Goal: Task Accomplishment & Management: Complete application form

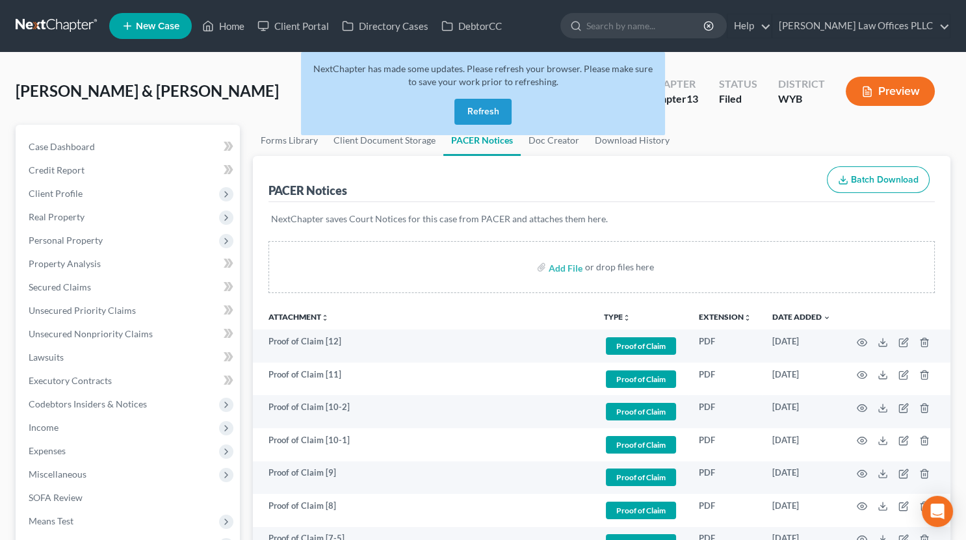
click at [472, 109] on button "Refresh" at bounding box center [482, 112] width 57 height 26
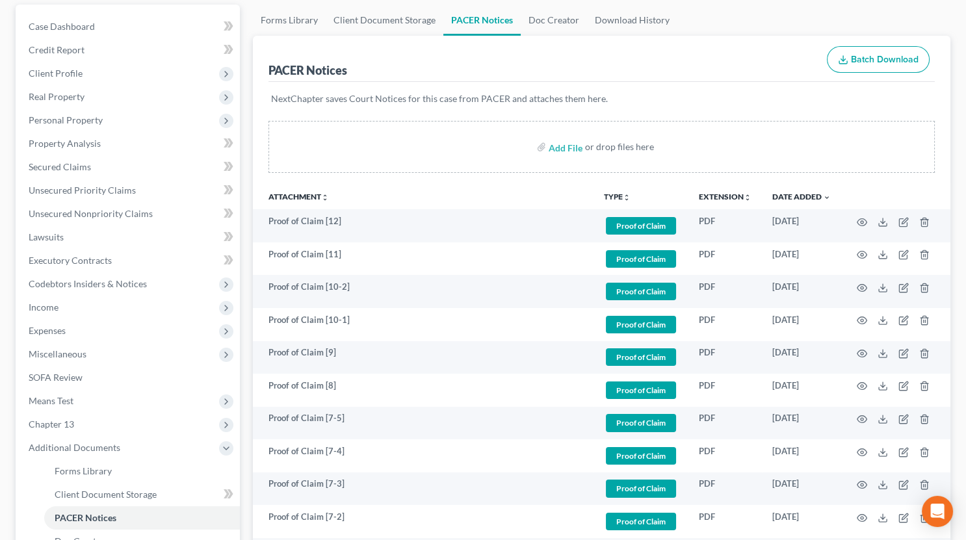
scroll to position [118, 0]
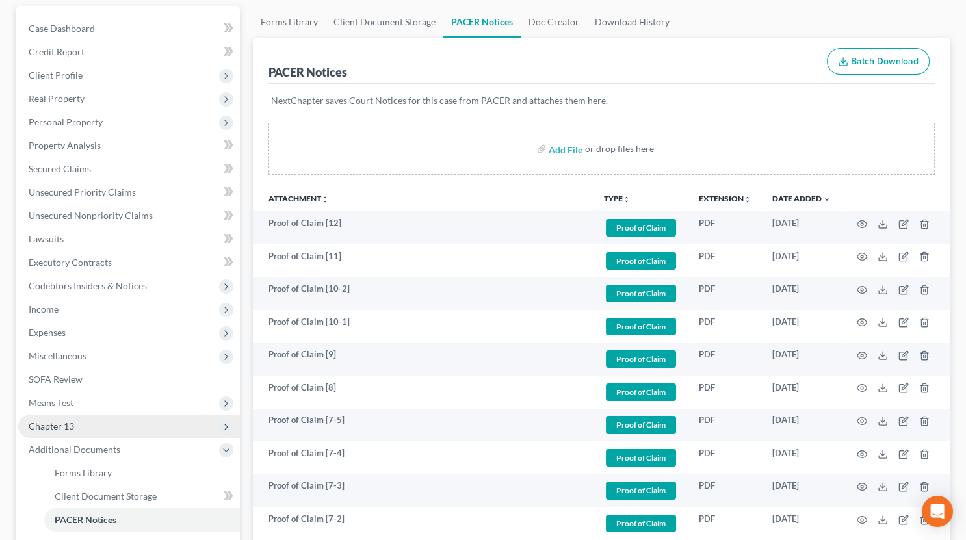
click at [67, 429] on span "Chapter 13" at bounding box center [51, 425] width 45 height 11
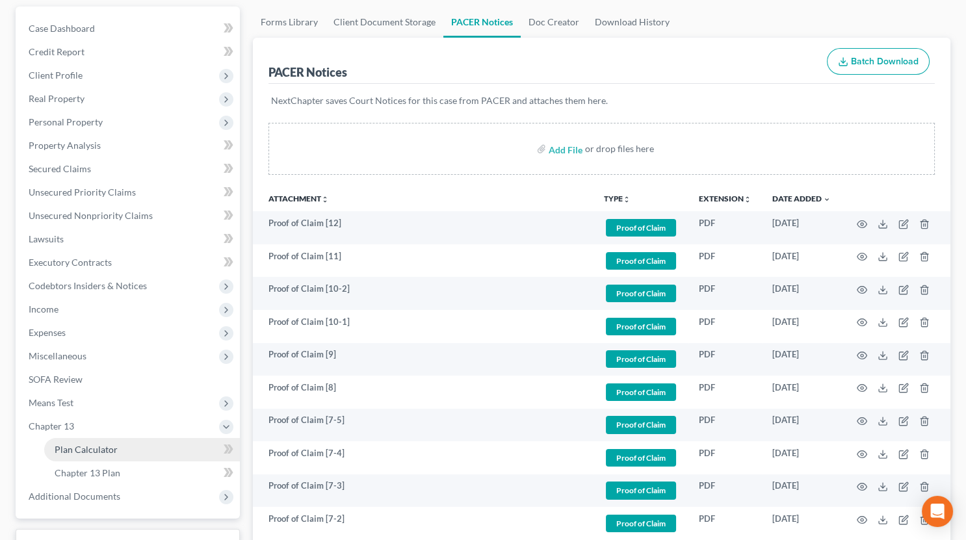
click at [74, 450] on span "Plan Calculator" at bounding box center [86, 449] width 63 height 11
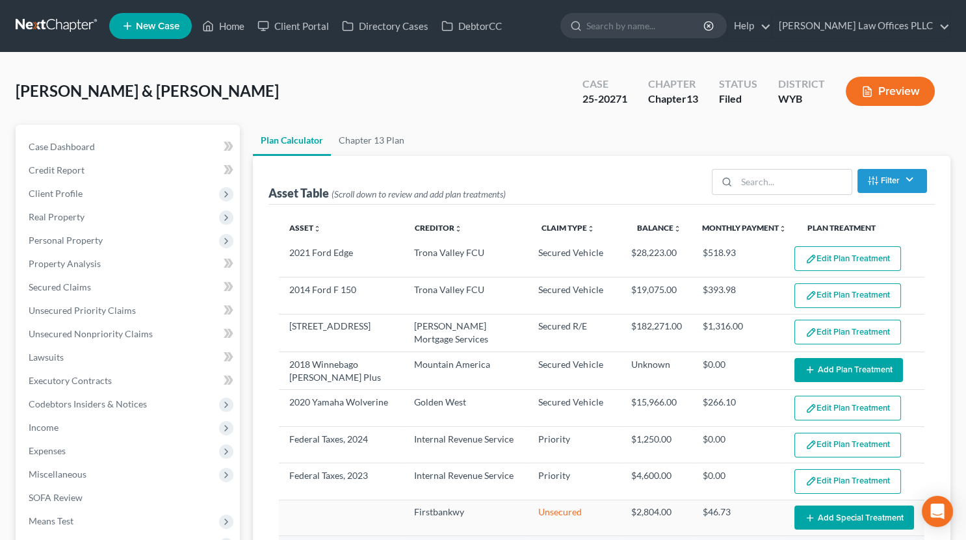
select select "59"
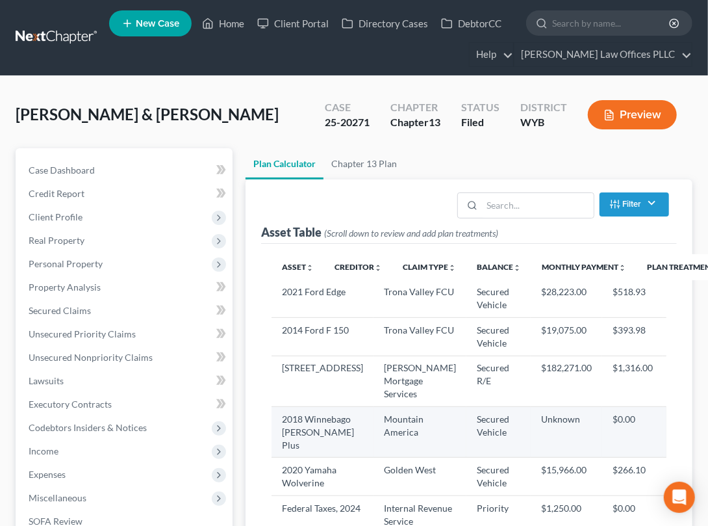
click at [684, 424] on icon "button" at bounding box center [689, 424] width 10 height 10
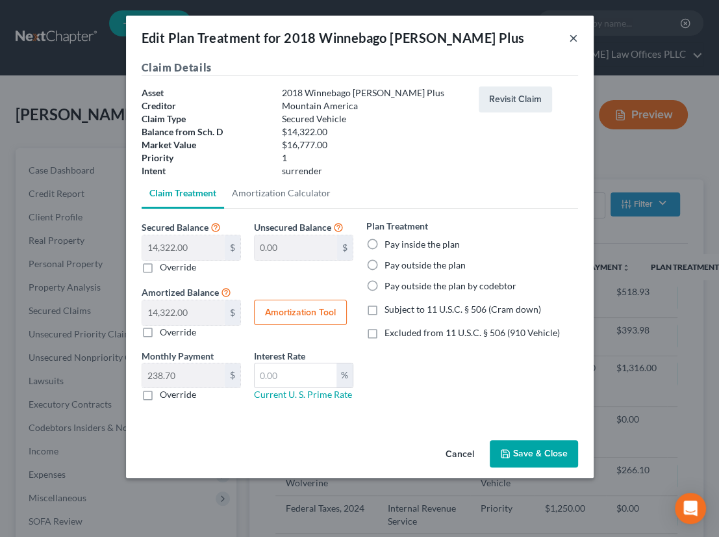
click at [571, 38] on button "×" at bounding box center [573, 38] width 9 height 16
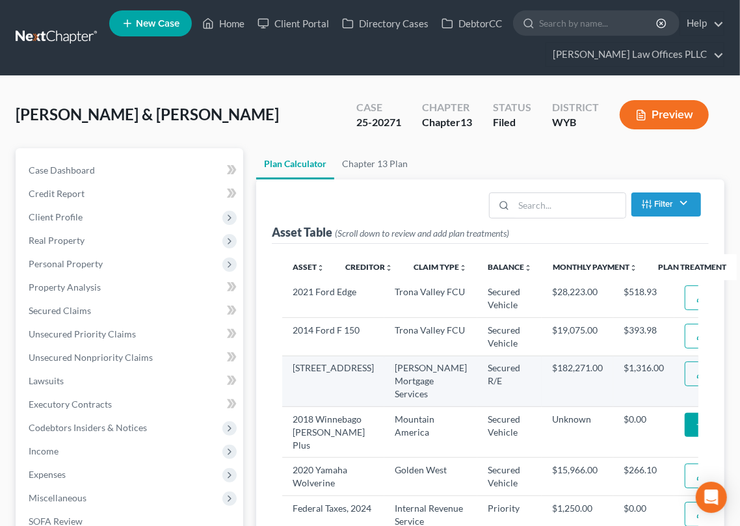
click at [684, 370] on button "Edit Plan Treatment" at bounding box center [737, 373] width 107 height 25
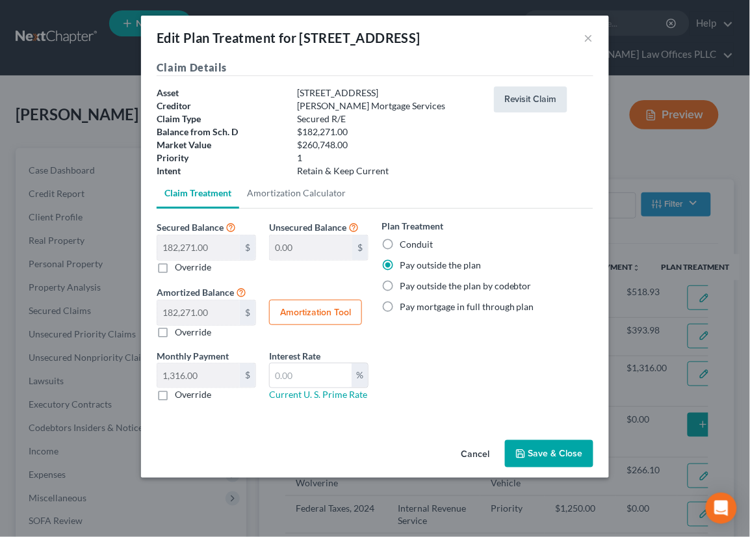
click at [532, 101] on button "Revisit Claim" at bounding box center [530, 99] width 73 height 26
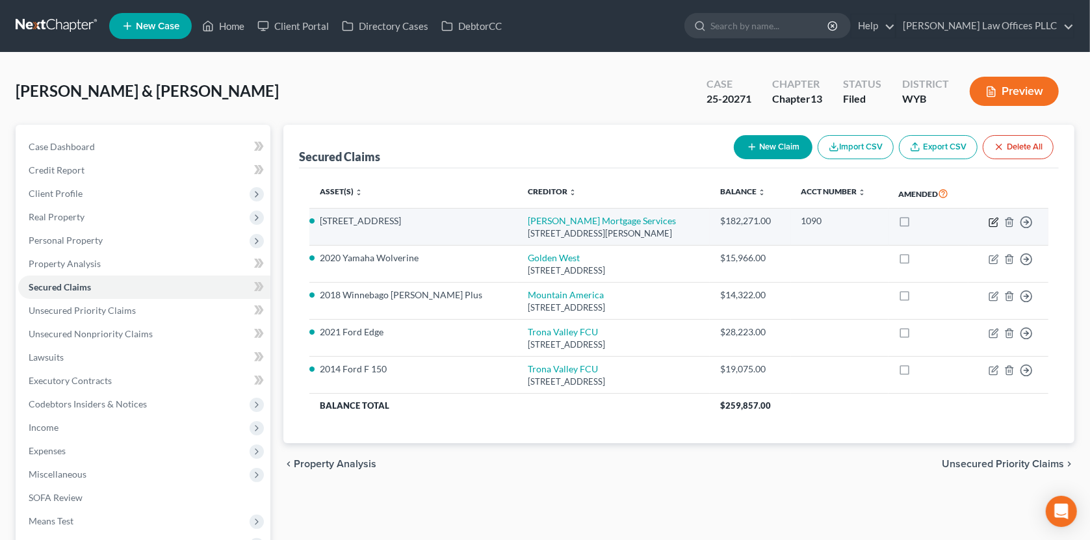
click at [975, 220] on icon "button" at bounding box center [993, 222] width 10 height 10
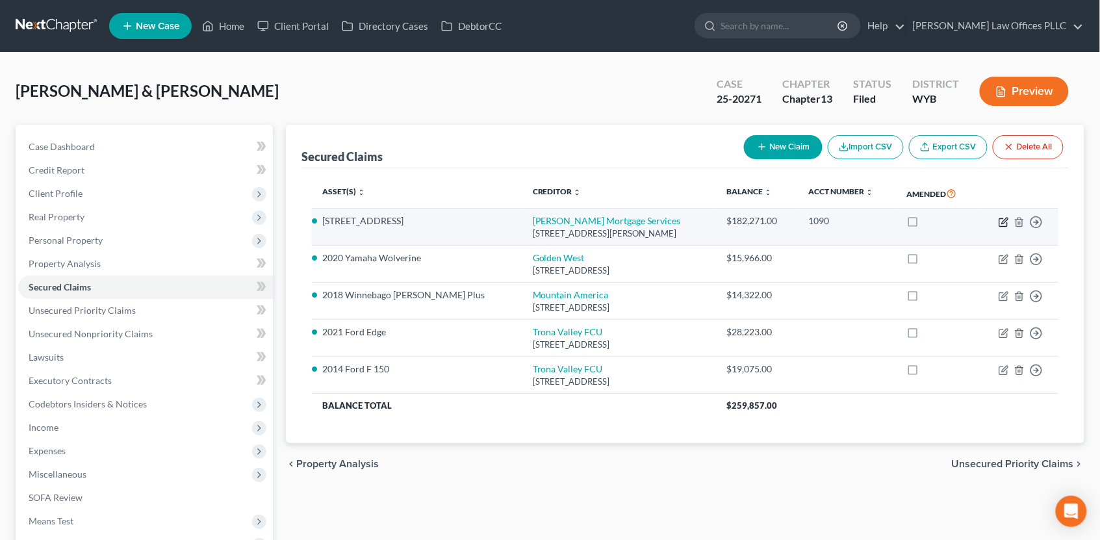
select select "4"
select select "3"
select select "4"
select select "2"
select select "0"
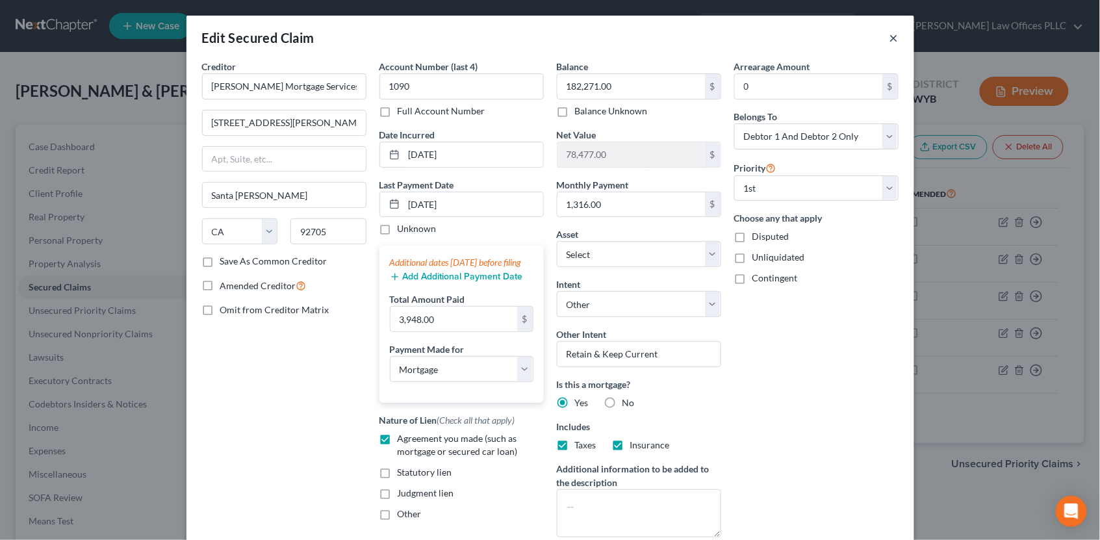
click at [890, 34] on button "×" at bounding box center [894, 38] width 9 height 16
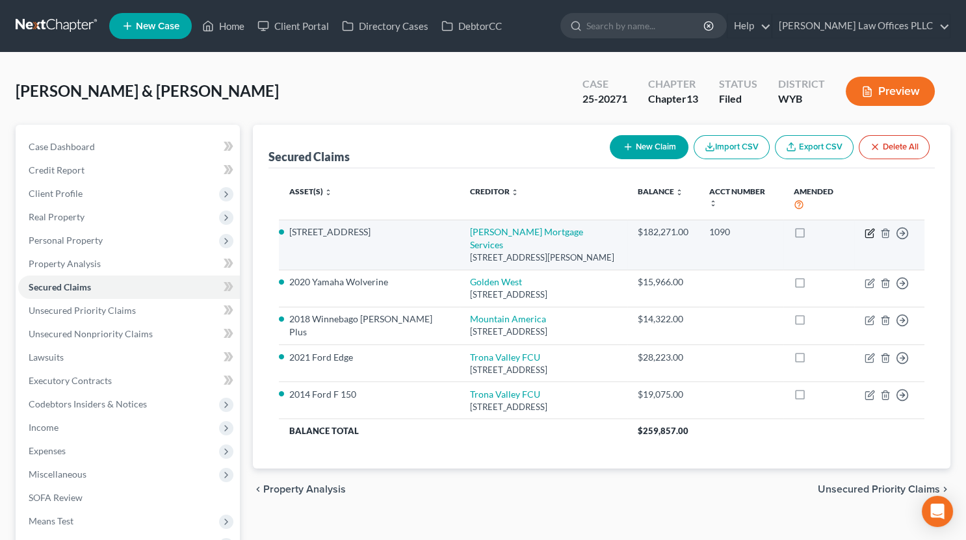
click at [869, 229] on icon "button" at bounding box center [871, 232] width 6 height 6
select select "4"
select select "3"
select select "15"
select select "4"
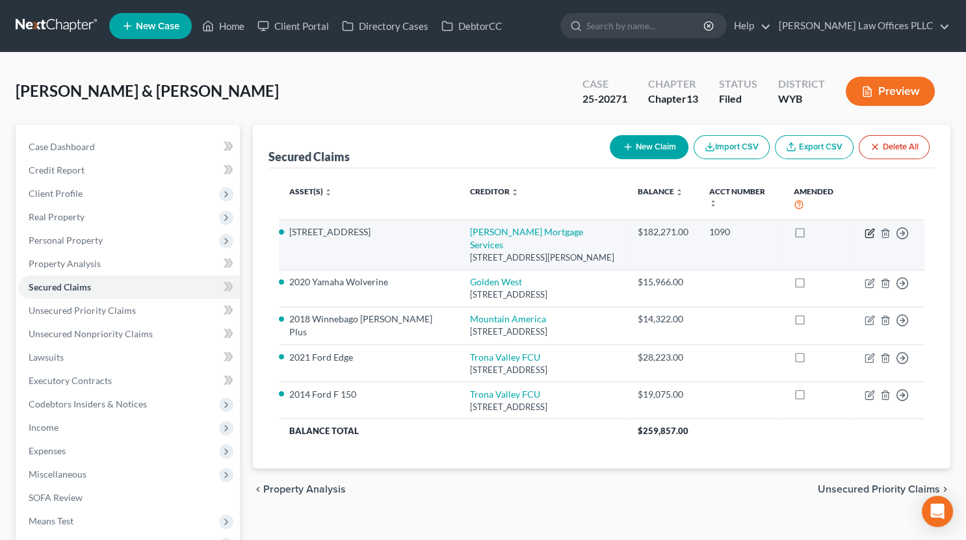
select select "2"
select select "0"
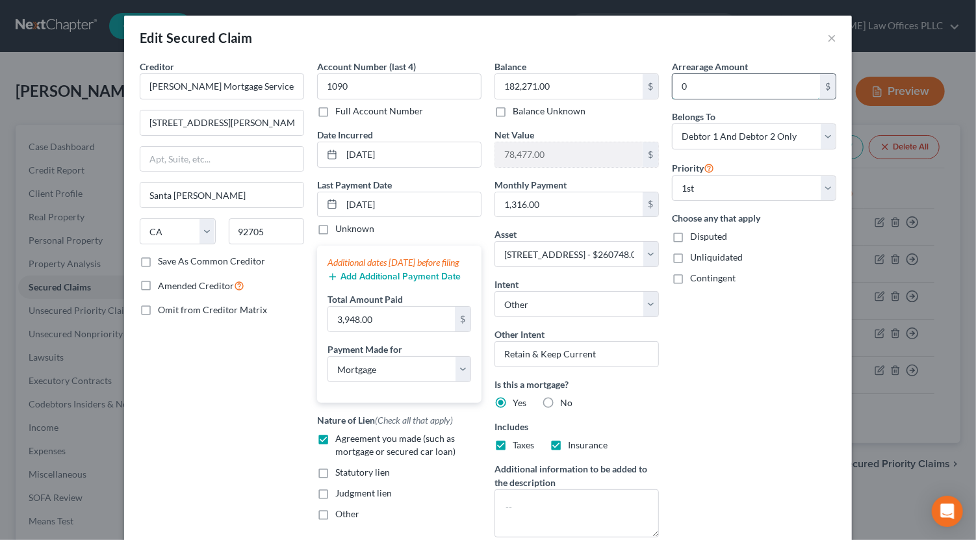
click at [712, 90] on input "0" at bounding box center [747, 86] width 148 height 25
paste input "732.2"
type input "732.20"
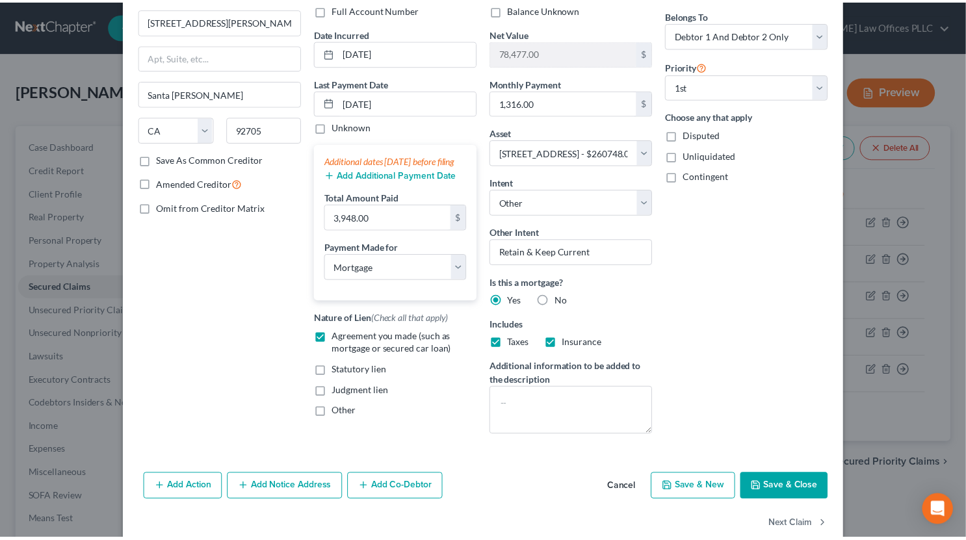
scroll to position [125, 0]
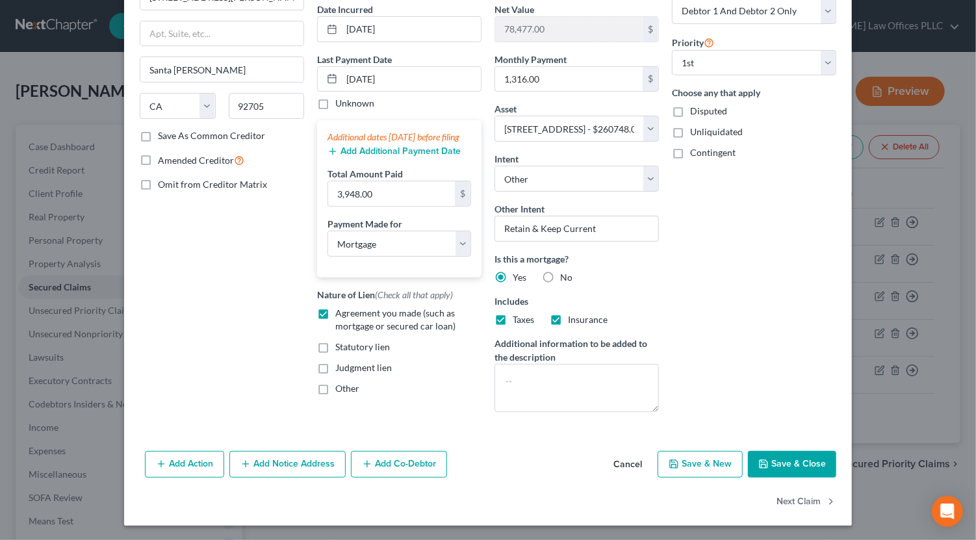
click at [786, 458] on button "Save & Close" at bounding box center [792, 464] width 88 height 27
select select
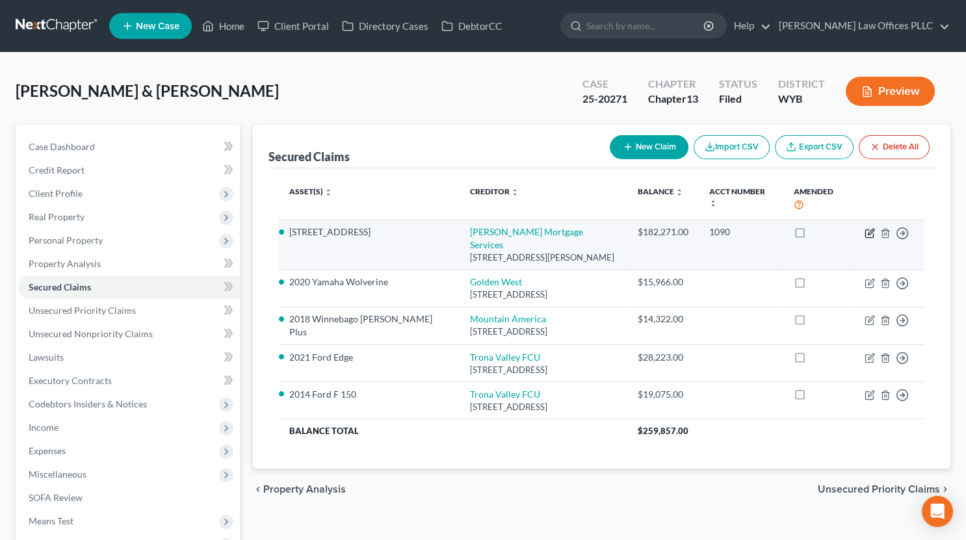
click at [869, 229] on icon "button" at bounding box center [871, 232] width 6 height 6
select select "4"
select select "3"
select select "4"
select select "2"
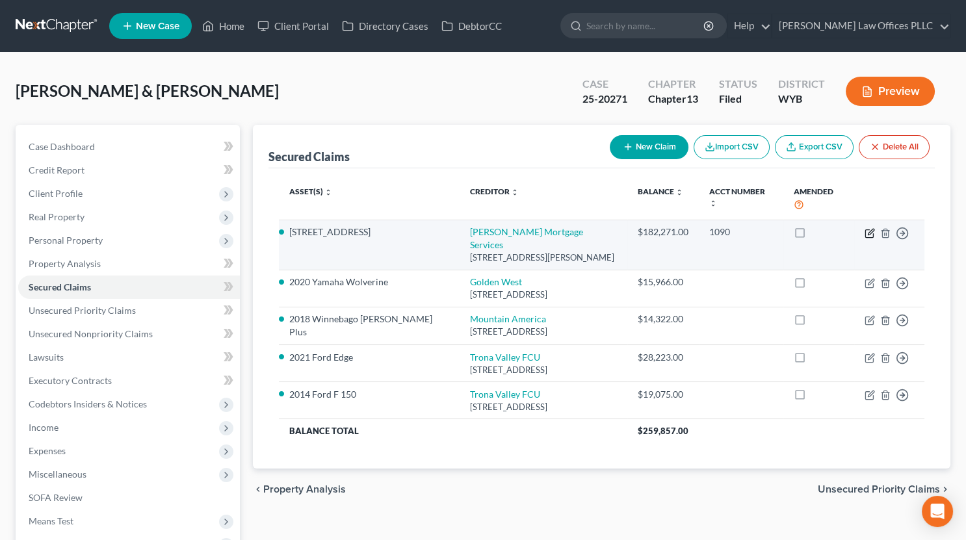
select select "0"
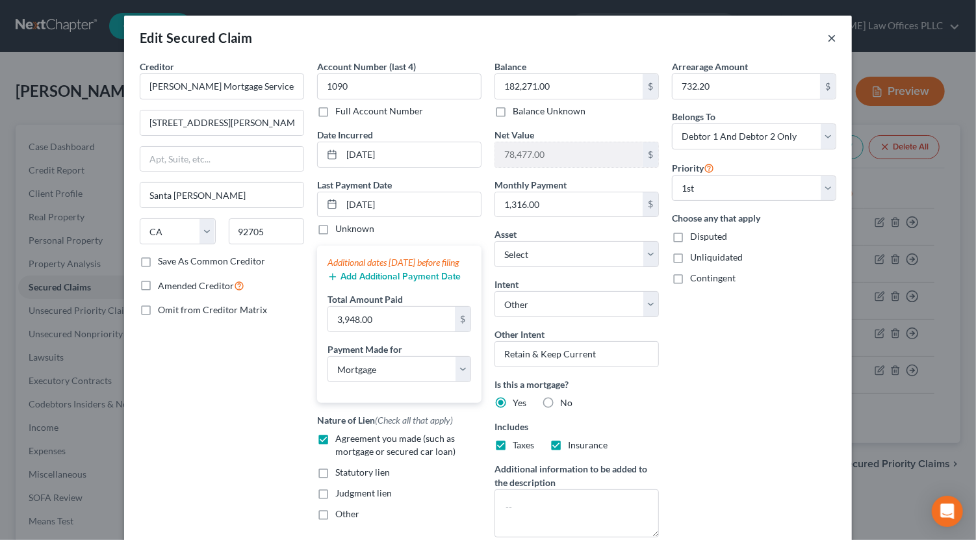
click at [827, 37] on button "×" at bounding box center [831, 38] width 9 height 16
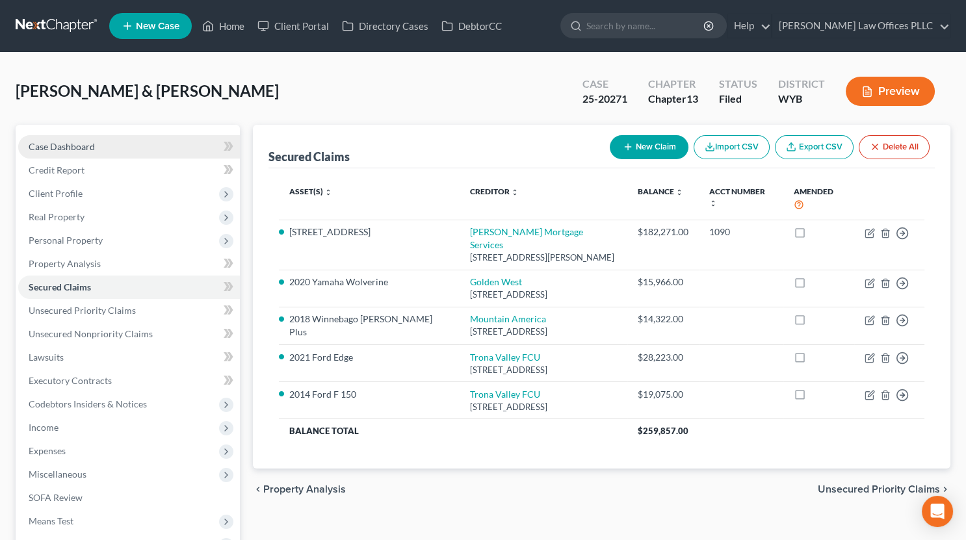
click at [97, 140] on link "Case Dashboard" at bounding box center [129, 146] width 222 height 23
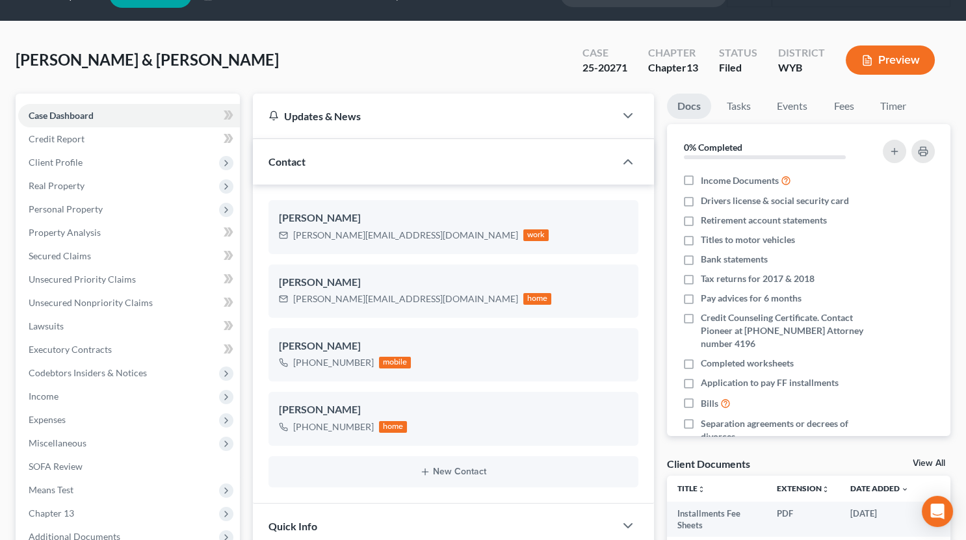
scroll to position [29, 0]
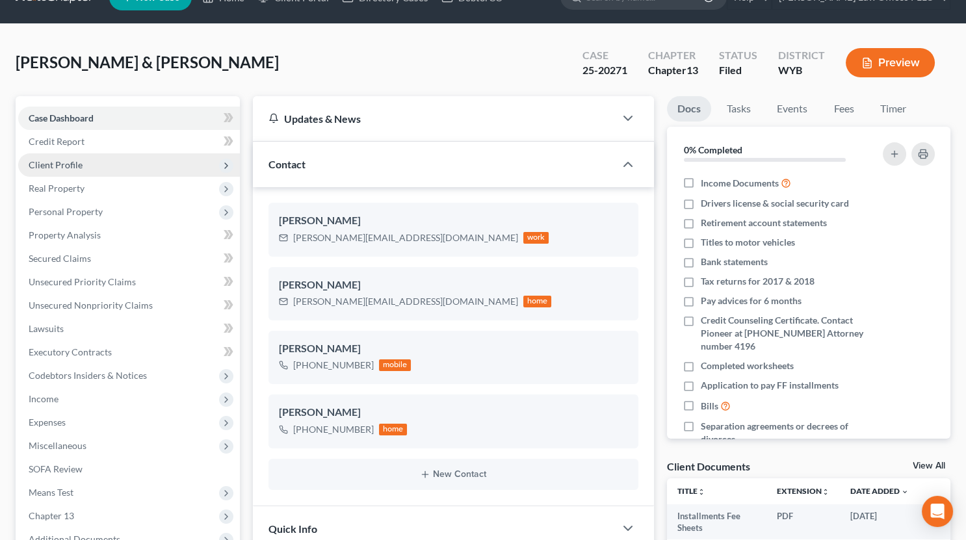
click at [45, 166] on span "Client Profile" at bounding box center [56, 164] width 54 height 11
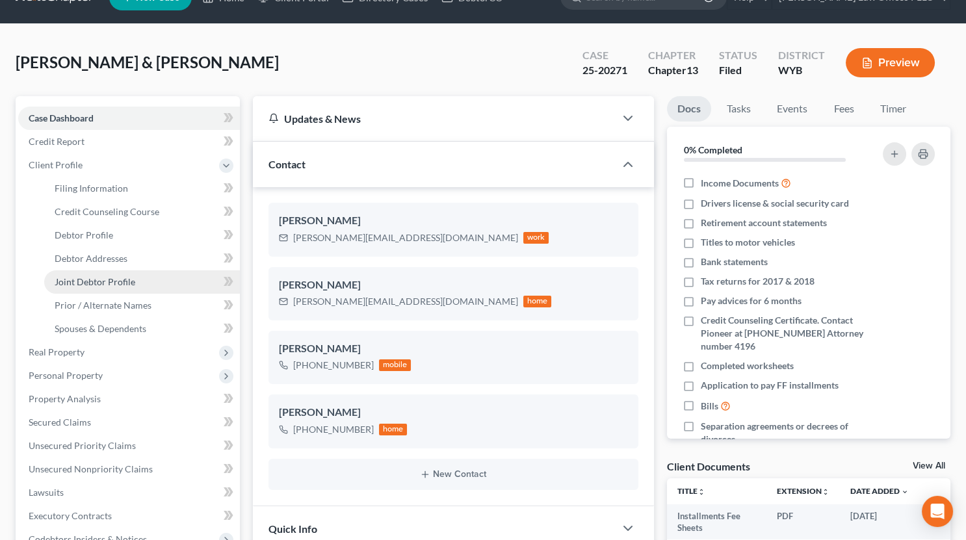
click at [95, 276] on span "Joint Debtor Profile" at bounding box center [95, 281] width 81 height 11
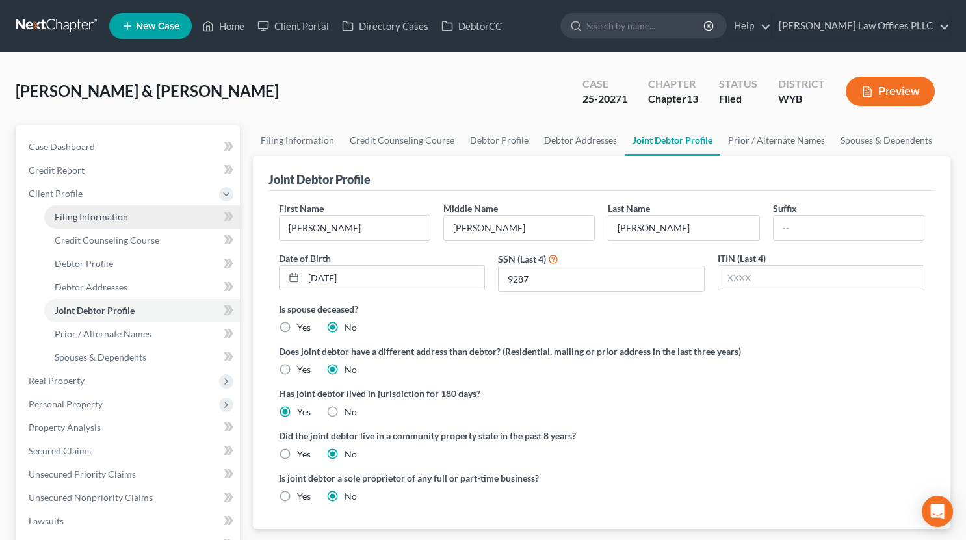
click at [82, 216] on span "Filing Information" at bounding box center [91, 216] width 73 height 11
select select "1"
select select "3"
select select "53"
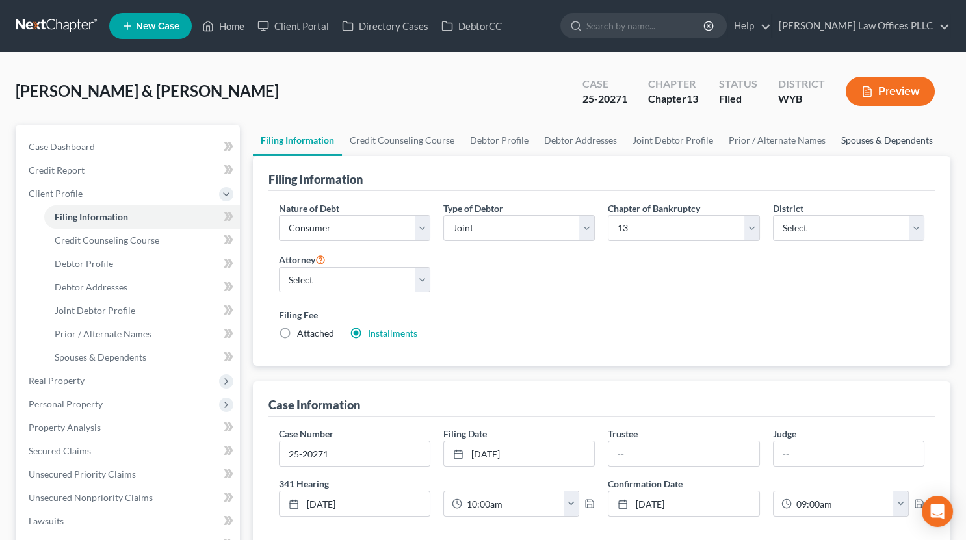
click at [859, 138] on link "Spouses & Dependents" at bounding box center [886, 140] width 107 height 31
